Goal: Obtain resource: Obtain resource

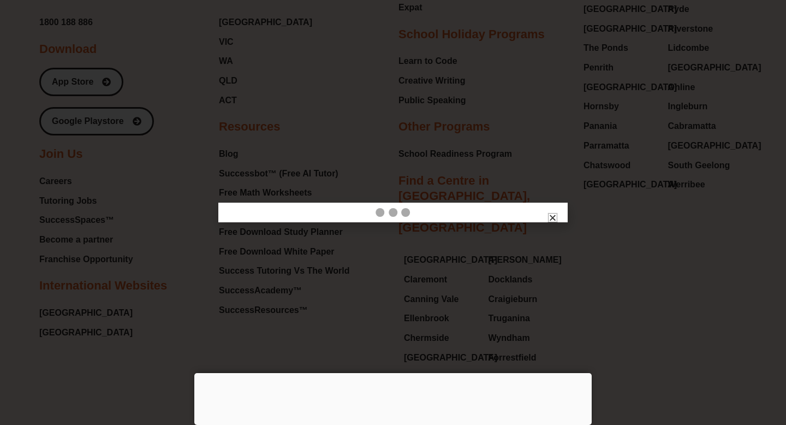
scroll to position [11539, 0]
click at [387, 373] on div at bounding box center [392, 373] width 397 height 0
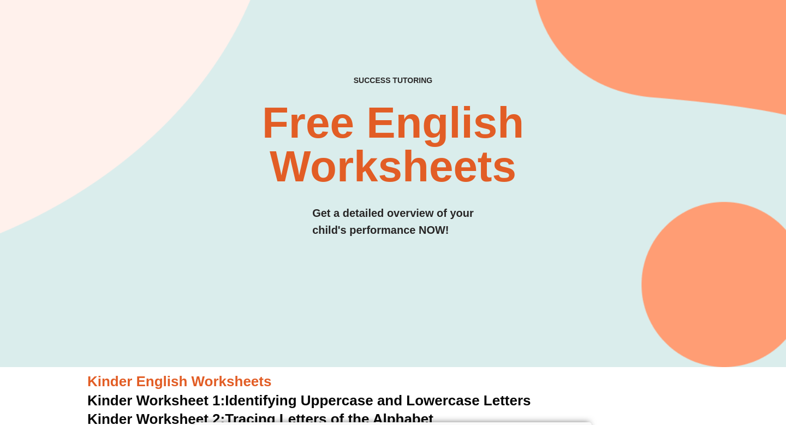
scroll to position [0, 0]
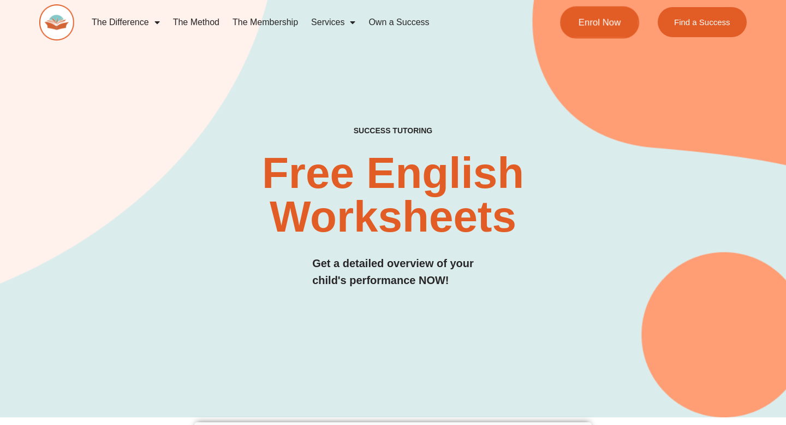
click at [625, 31] on link "Enrol Now" at bounding box center [599, 22] width 79 height 32
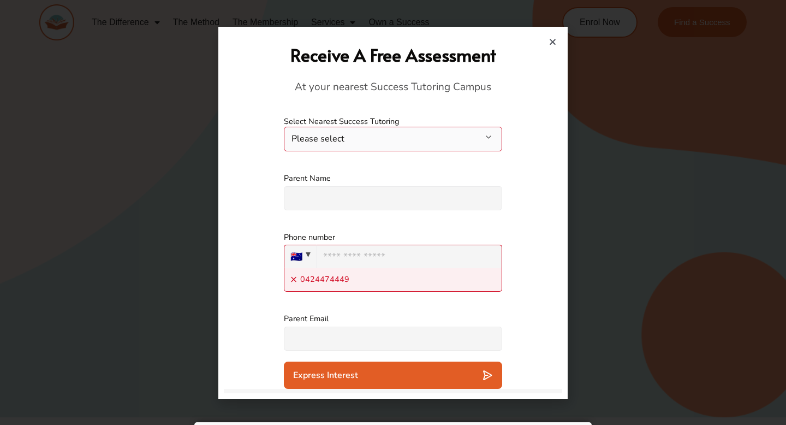
click at [554, 43] on icon "Close" at bounding box center [553, 42] width 8 height 8
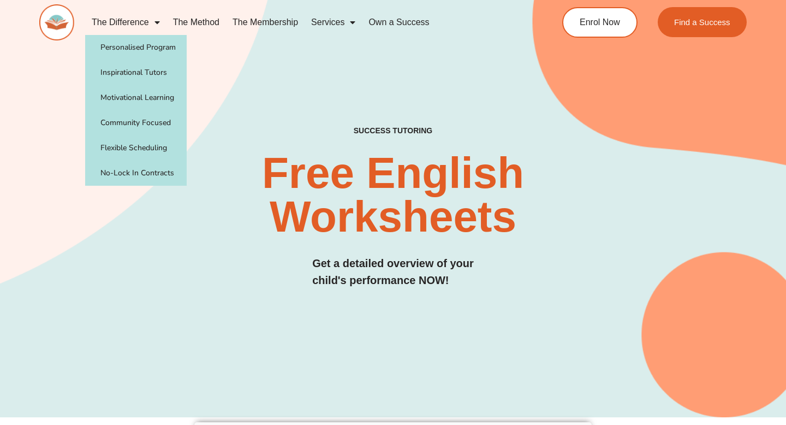
click at [142, 24] on link "The Difference" at bounding box center [125, 22] width 81 height 25
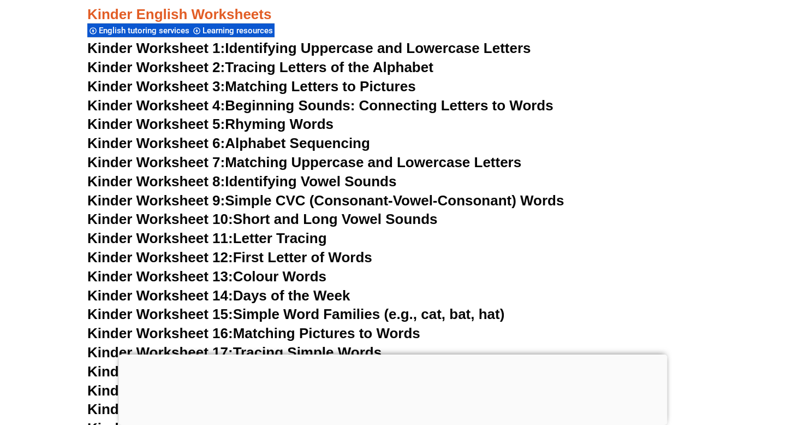
scroll to position [609, 0]
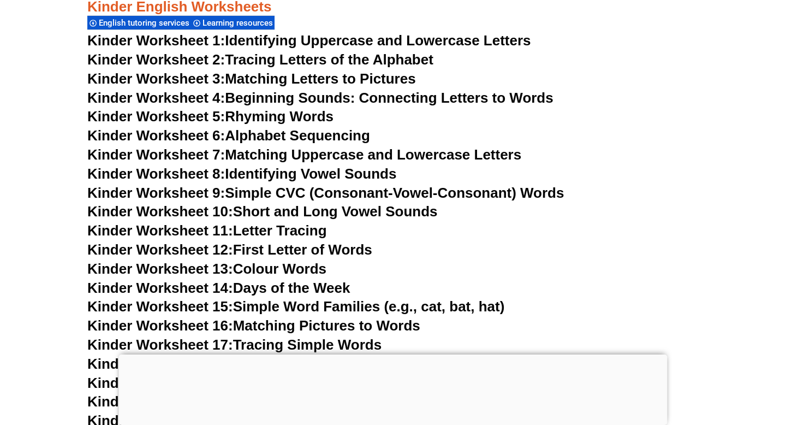
click at [315, 135] on link "Kinder Worksheet 6: Alphabet Sequencing" at bounding box center [228, 135] width 283 height 16
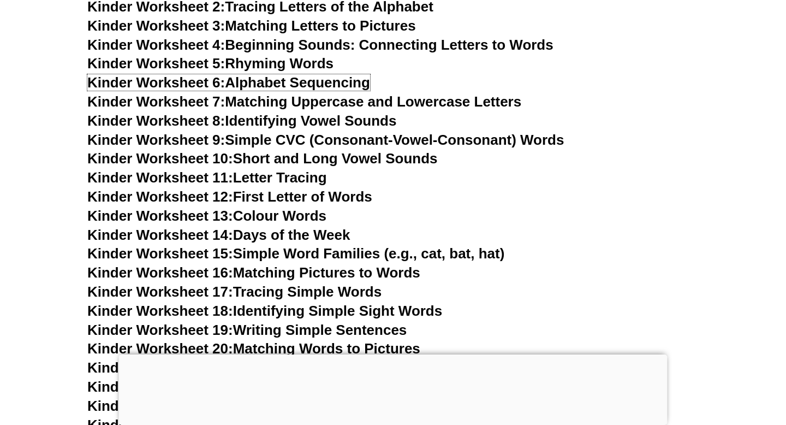
scroll to position [666, 0]
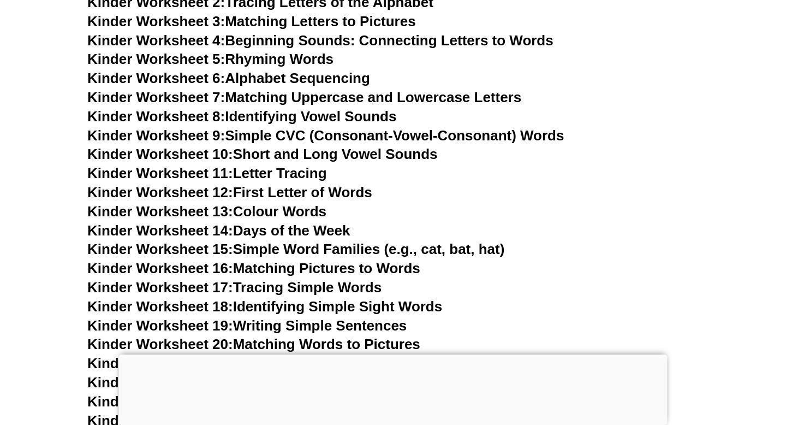
click at [291, 61] on link "Kinder Worksheet 5: Rhyming Words" at bounding box center [210, 59] width 246 height 16
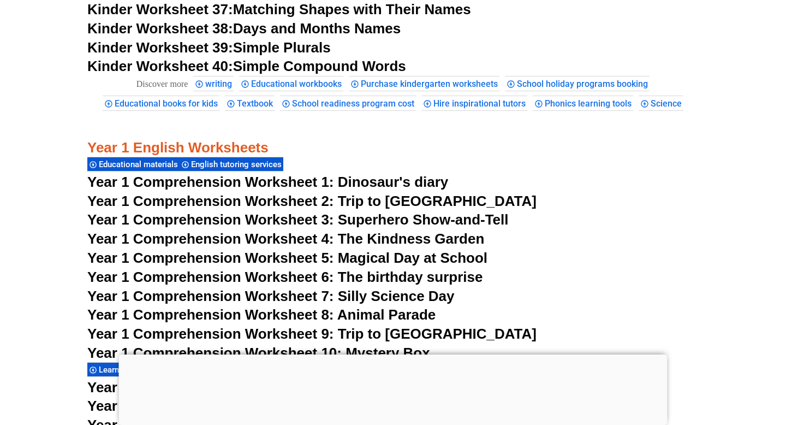
scroll to position [1496, 0]
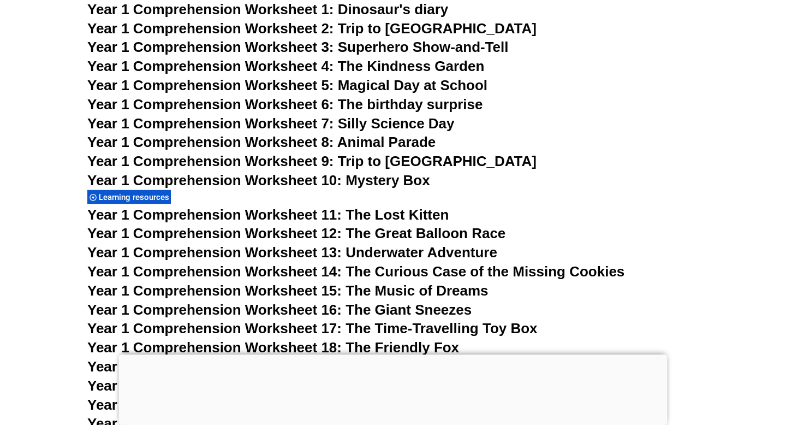
click at [380, 17] on span "Year 1 Comprehension Worksheet 1: Dinosaur's diary" at bounding box center [267, 9] width 361 height 16
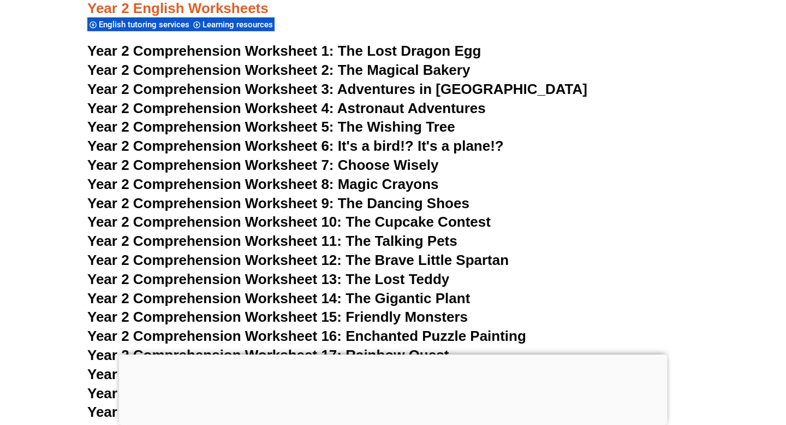
scroll to position [2567, 0]
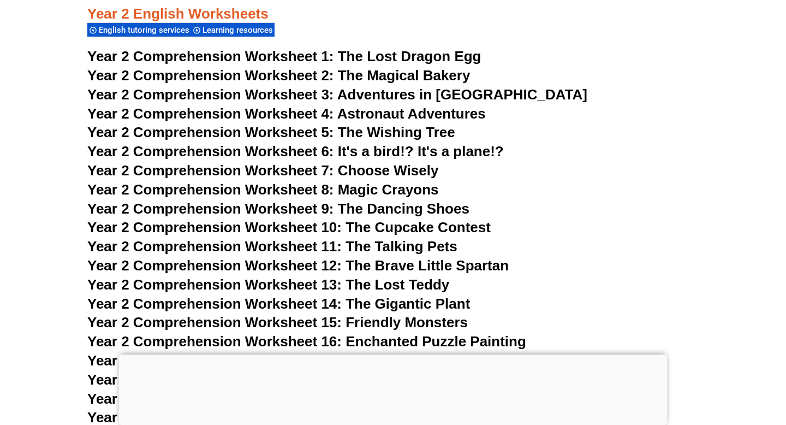
click at [383, 64] on span "The Lost Dragon Egg" at bounding box center [410, 56] width 144 height 16
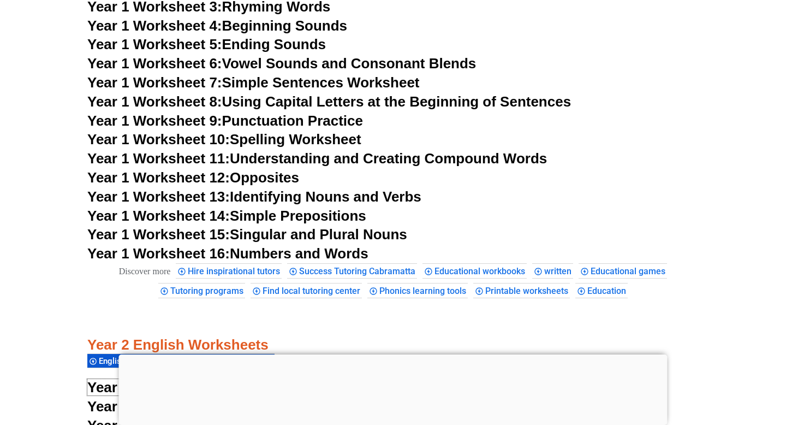
scroll to position [2156, 0]
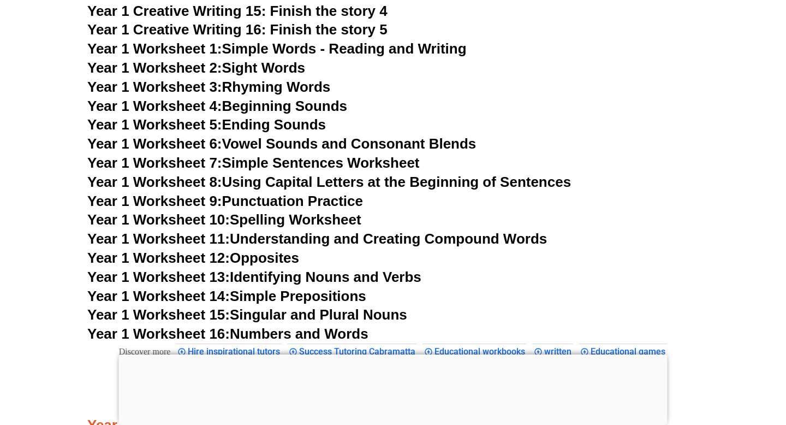
click at [276, 57] on link "Year 1 Worksheet 1: Simple Words - Reading and Writing" at bounding box center [276, 48] width 379 height 16
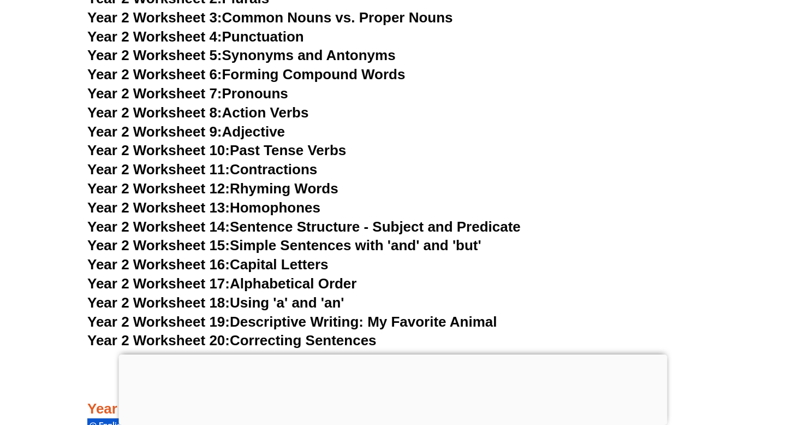
scroll to position [3026, 0]
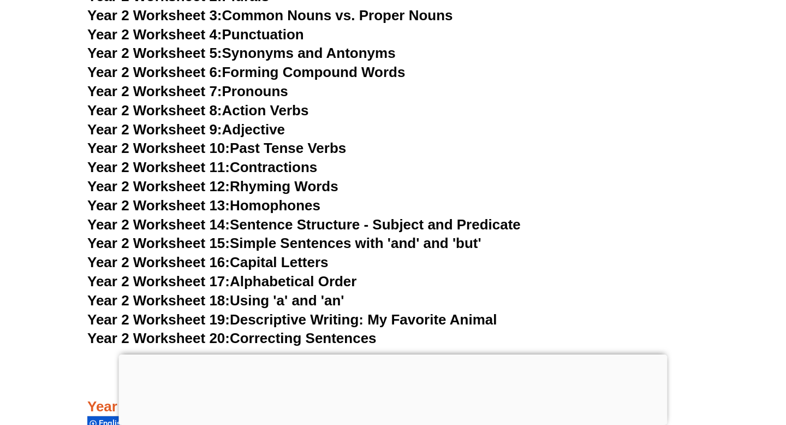
click at [295, 233] on link "Year 2 Worksheet 14: Sentence Structure - Subject and Predicate" at bounding box center [303, 224] width 433 height 16
click at [256, 213] on link "Year 2 Worksheet 13: Homophones" at bounding box center [203, 205] width 233 height 16
click at [255, 175] on link "Year 2 Worksheet 11: Contractions" at bounding box center [202, 167] width 230 height 16
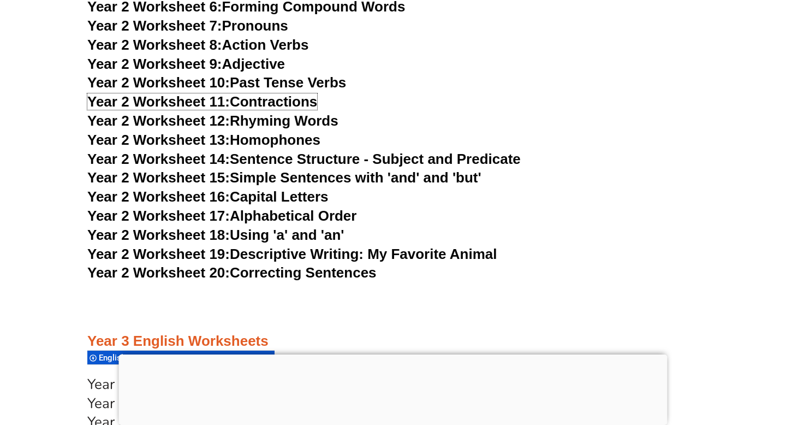
scroll to position [3095, 0]
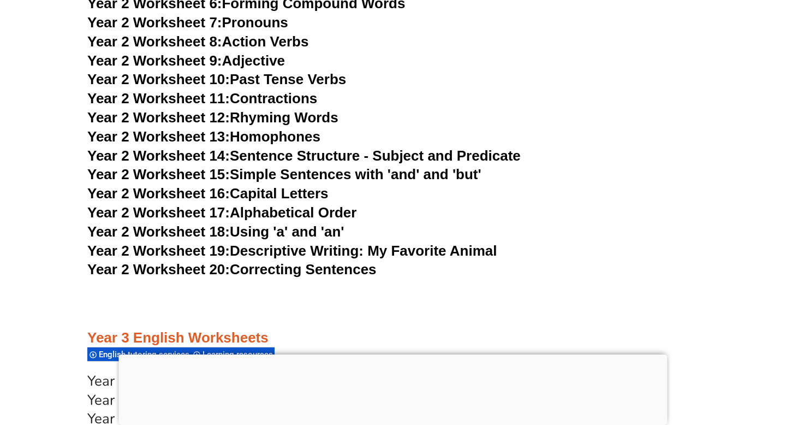
click at [412, 259] on link "Year 2 Worksheet 19: Descriptive Writing: My Favorite Animal" at bounding box center [291, 250] width 409 height 16
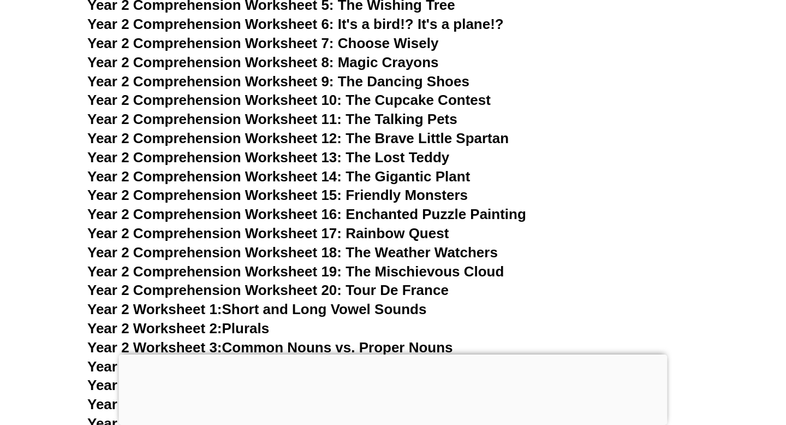
scroll to position [2695, 0]
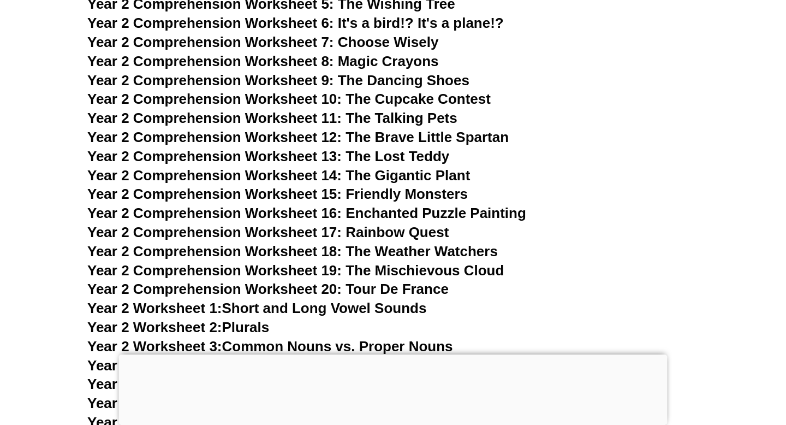
click at [411, 126] on span "Year 2 Comprehension Worksheet 11: The Talking Pets" at bounding box center [272, 118] width 370 height 16
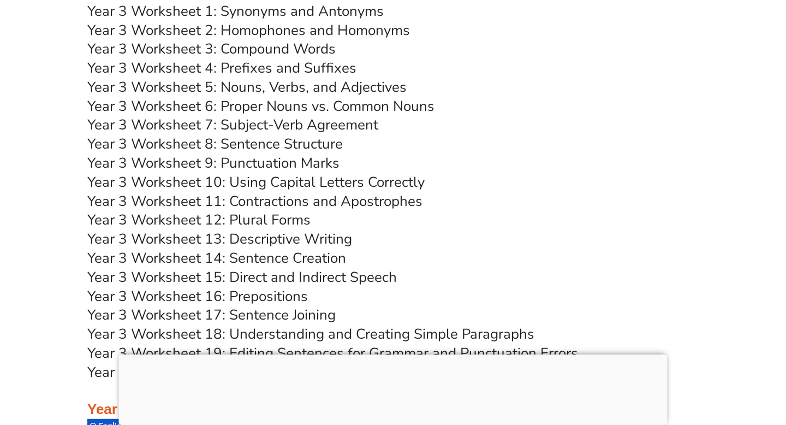
scroll to position [3845, 0]
click at [250, 134] on link "Year 3 Worksheet 7: Subject-Verb Agreement" at bounding box center [232, 124] width 291 height 19
click at [251, 153] on link "Year 3 Worksheet 8: Sentence Structure" at bounding box center [214, 143] width 255 height 19
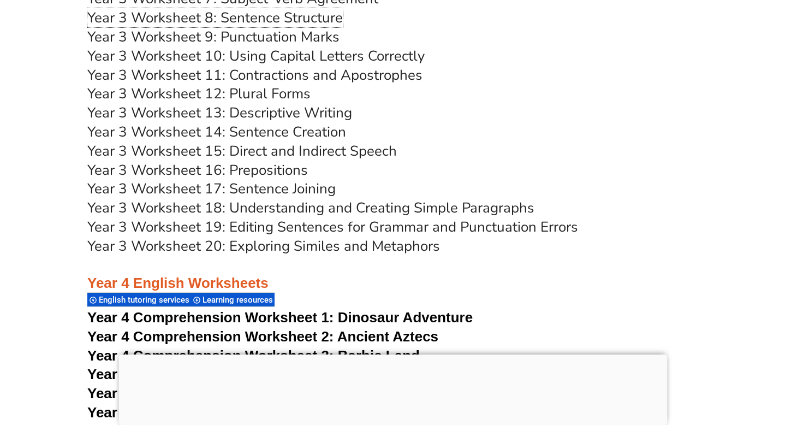
scroll to position [3973, 0]
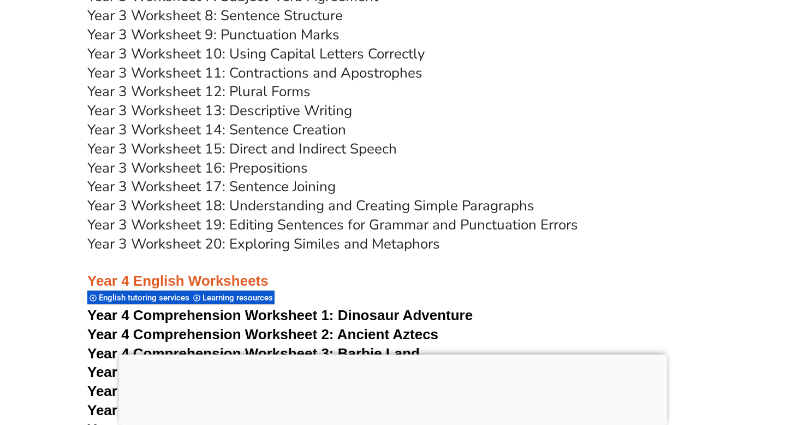
click at [309, 120] on link "Year 3 Worksheet 13: Descriptive Writing" at bounding box center [219, 110] width 265 height 19
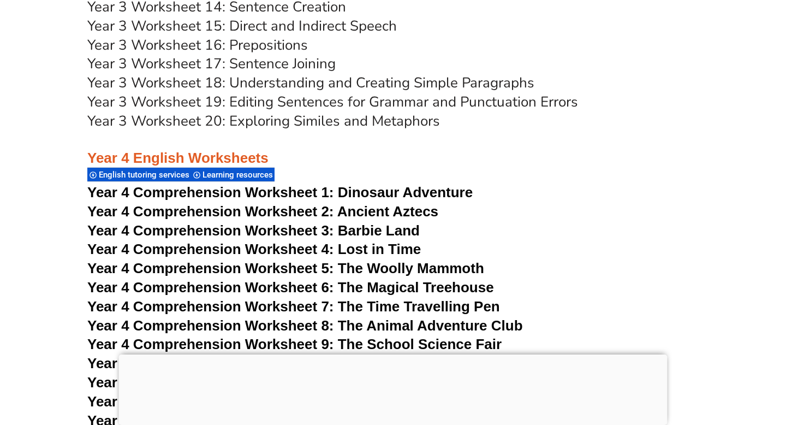
scroll to position [4099, 0]
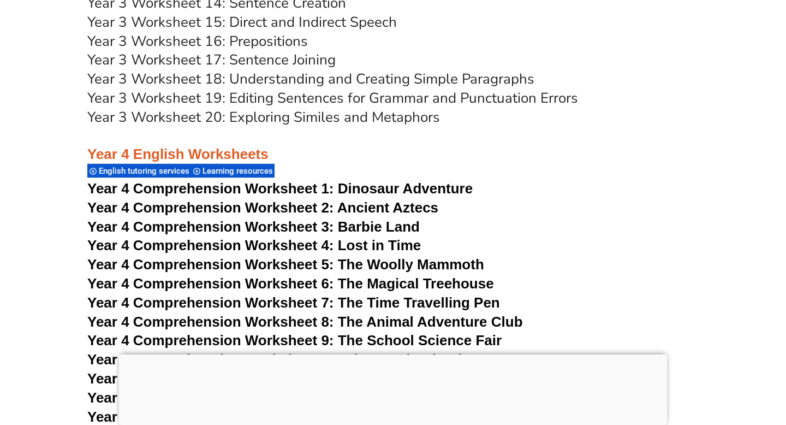
click at [309, 88] on link "Year 3 Worksheet 18: Understanding and Creating Simple Paragraphs" at bounding box center [310, 78] width 447 height 19
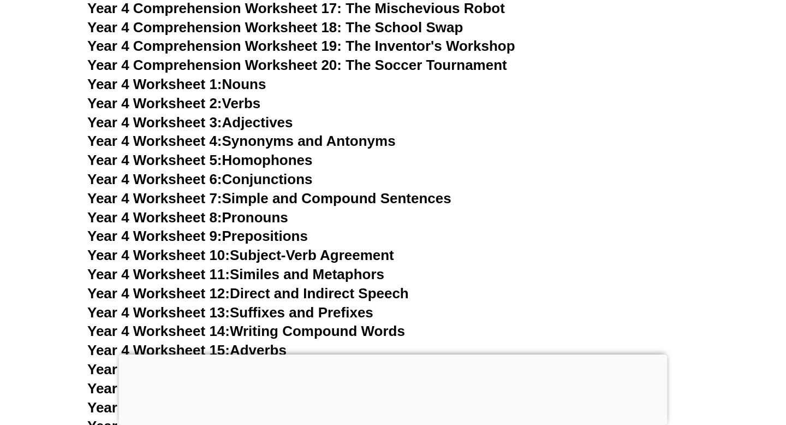
scroll to position [4763, 0]
